Goal: Task Accomplishment & Management: Manage account settings

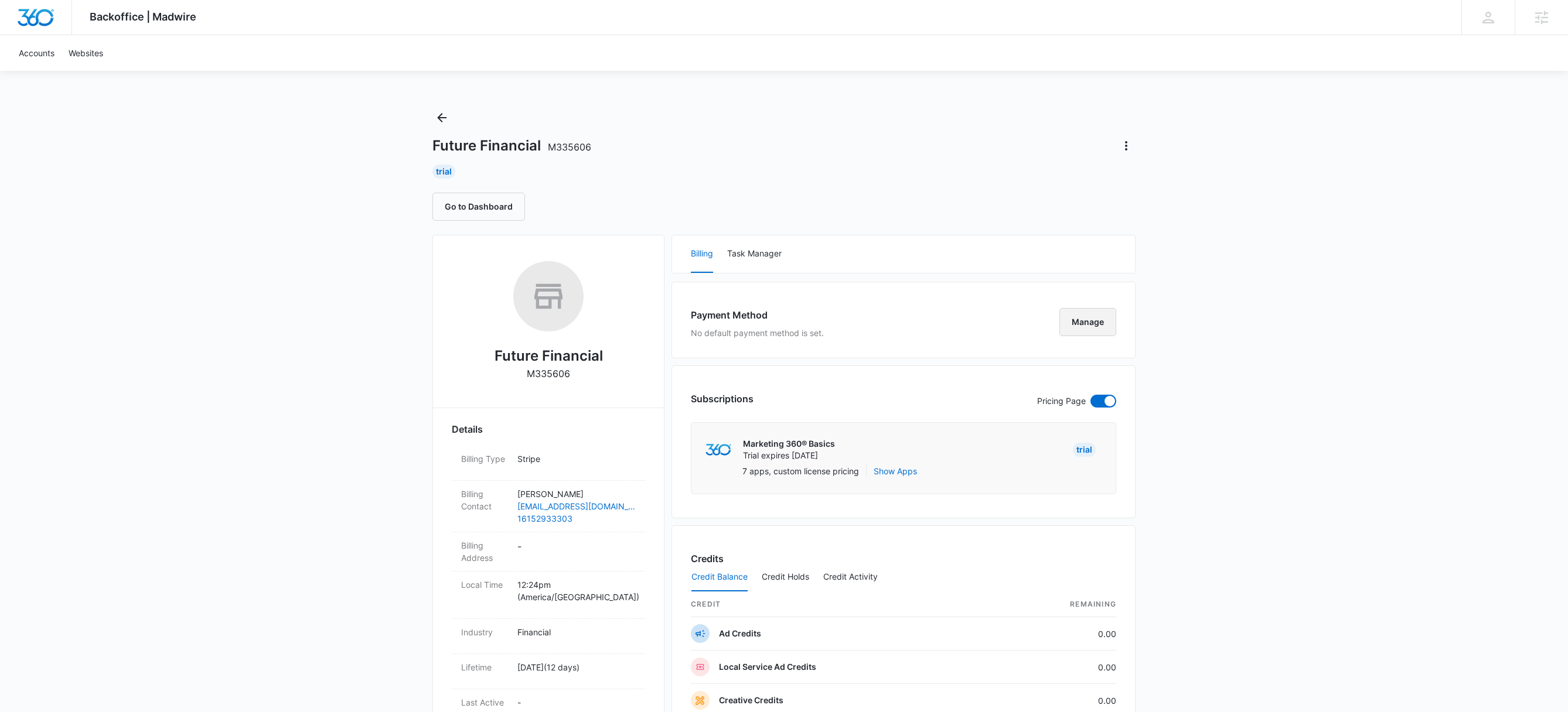
click at [1094, 325] on button "Manage" at bounding box center [1088, 322] width 57 height 28
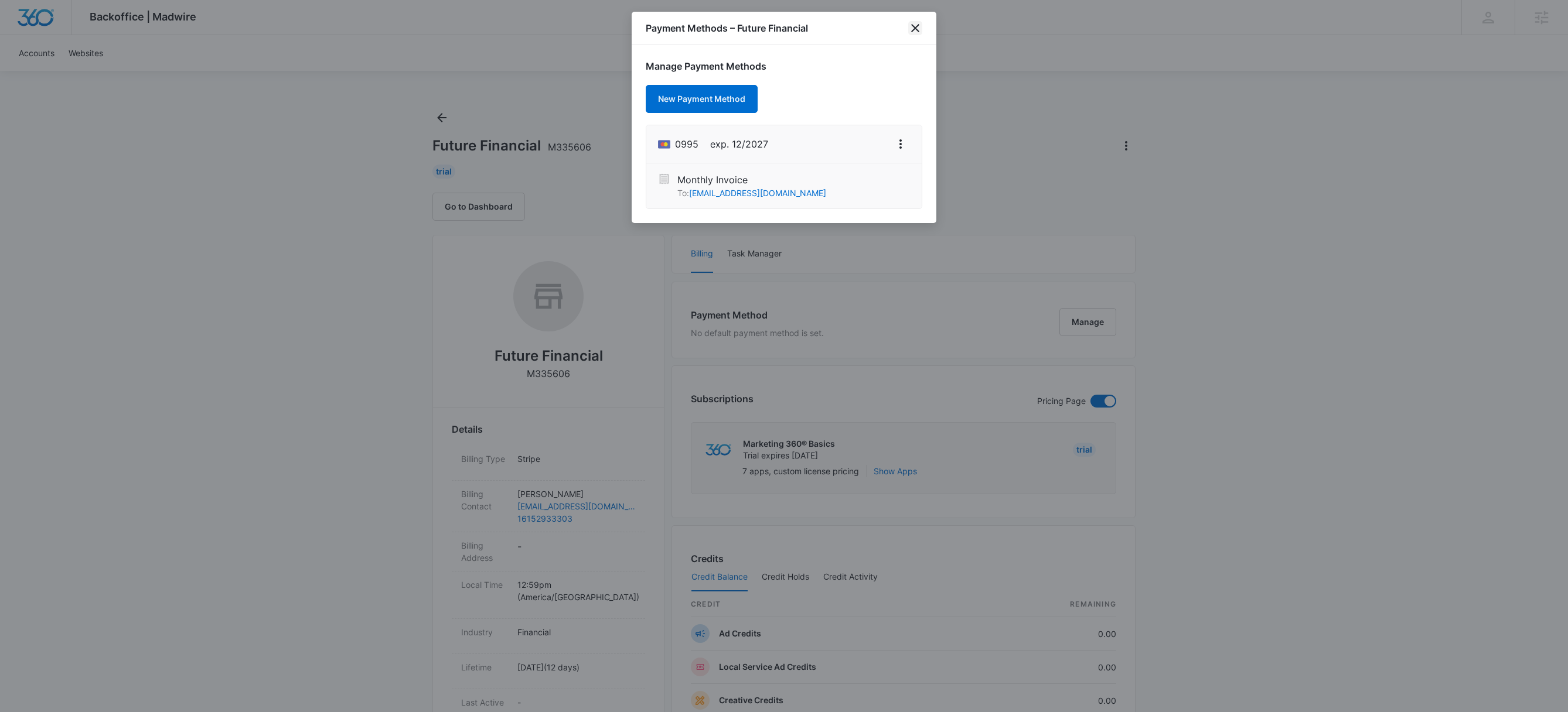
click at [916, 28] on icon "close" at bounding box center [915, 28] width 14 height 14
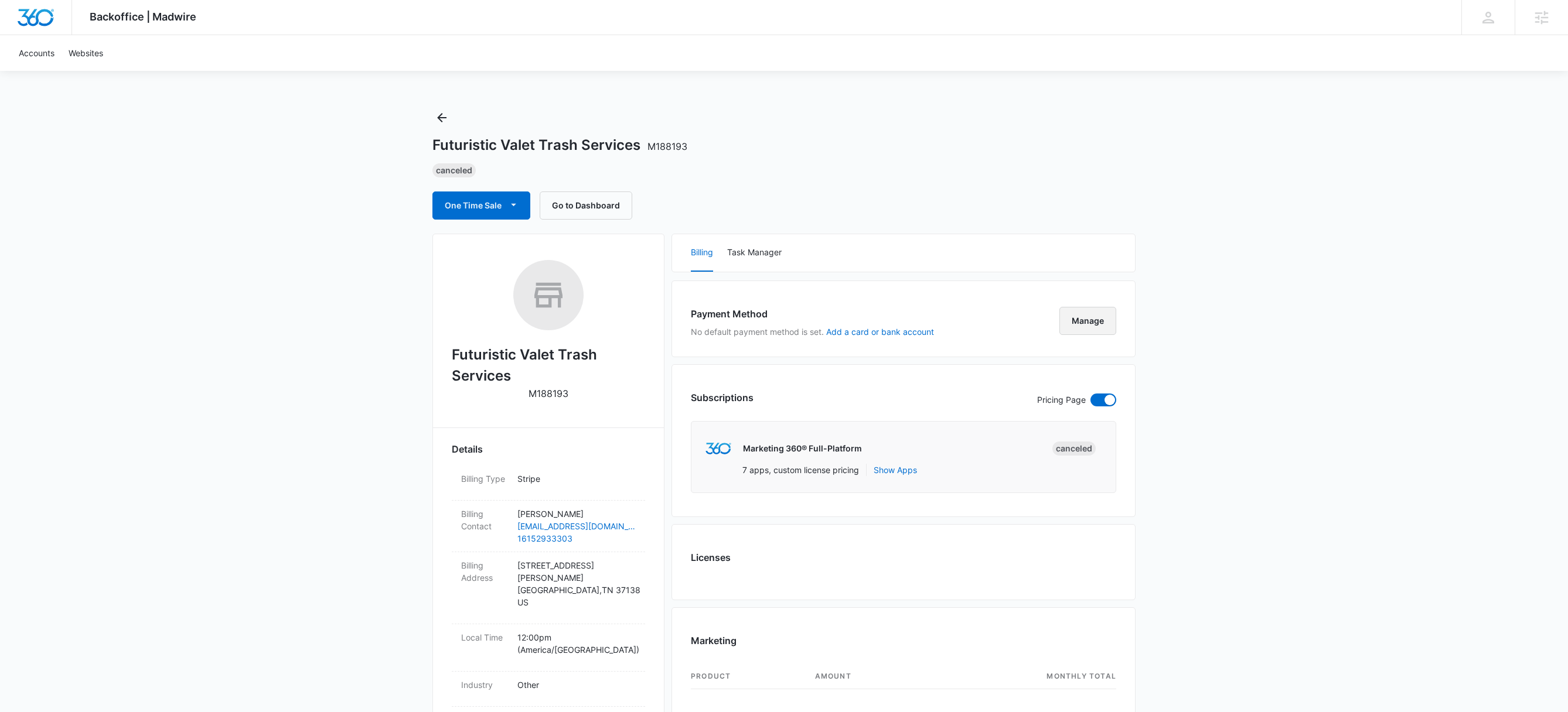
click at [1096, 324] on button "Manage" at bounding box center [1088, 321] width 57 height 28
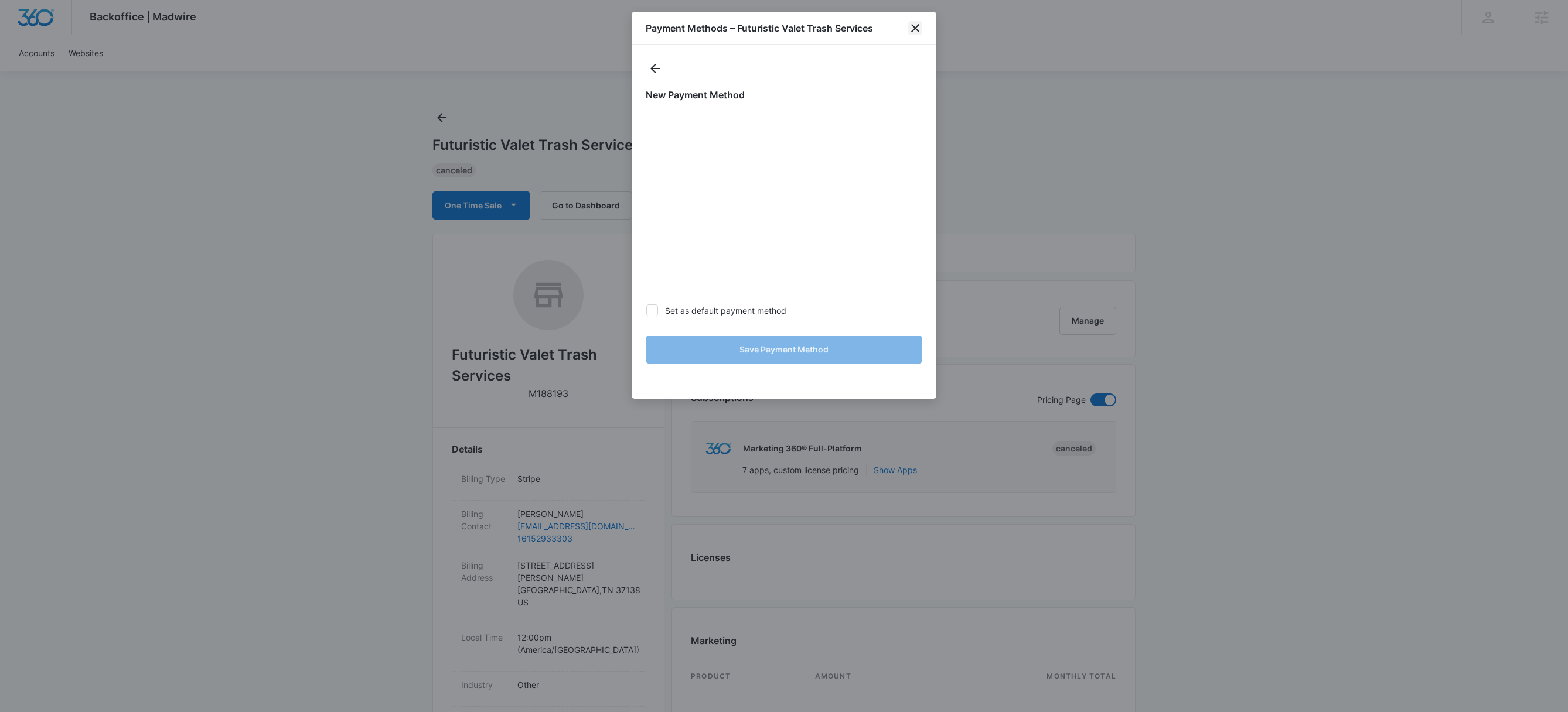
click at [917, 29] on icon "close" at bounding box center [915, 28] width 8 height 8
